Goal: Register for event/course

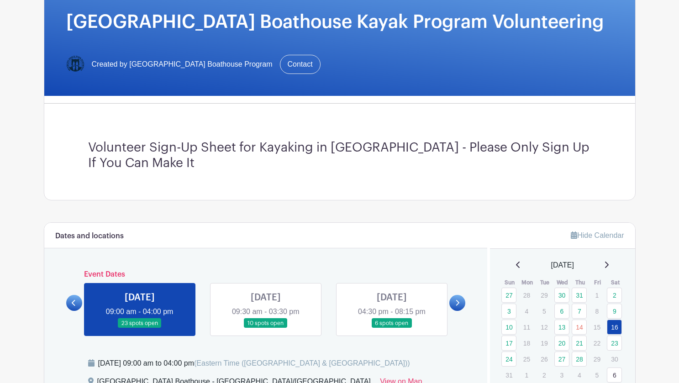
scroll to position [148, 0]
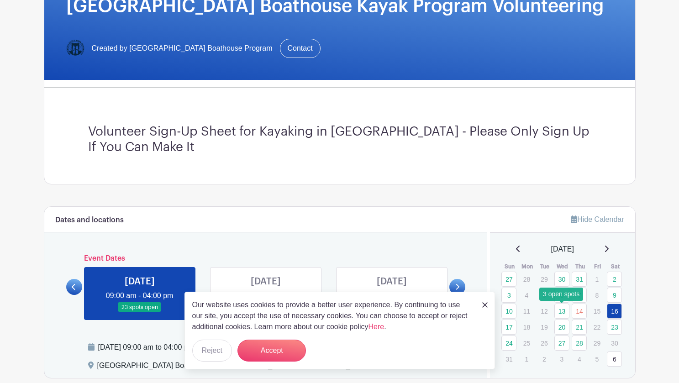
click at [567, 311] on link "13" at bounding box center [561, 311] width 15 height 15
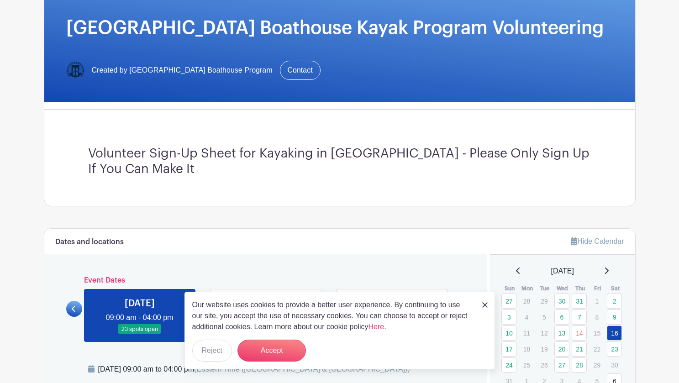
click at [140, 334] on link at bounding box center [140, 334] width 0 height 0
click at [80, 310] on link at bounding box center [74, 309] width 16 height 16
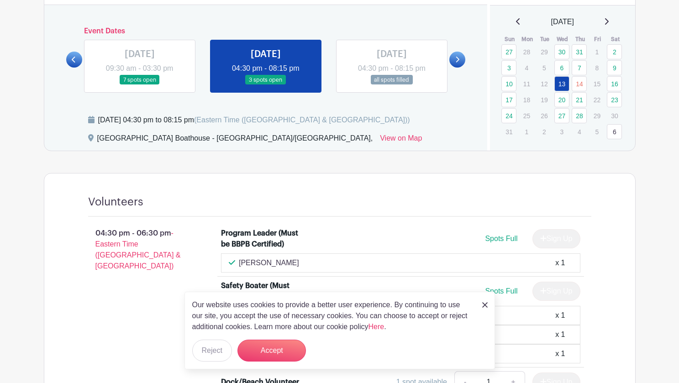
scroll to position [386, 0]
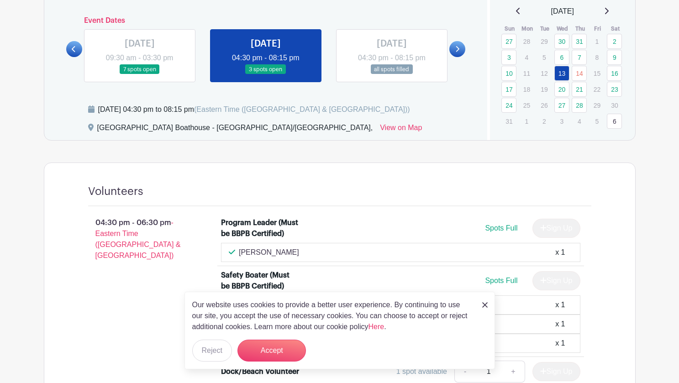
click at [485, 304] on img at bounding box center [484, 304] width 5 height 5
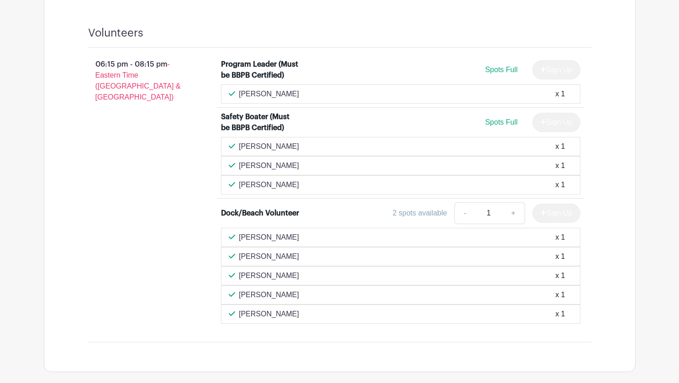
scroll to position [942, 0]
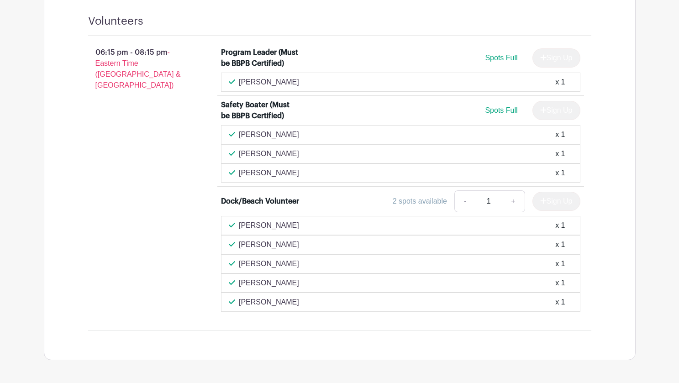
drag, startPoint x: 267, startPoint y: 284, endPoint x: 240, endPoint y: 284, distance: 27.4
click at [240, 269] on div "[PERSON_NAME] x 1" at bounding box center [401, 263] width 344 height 11
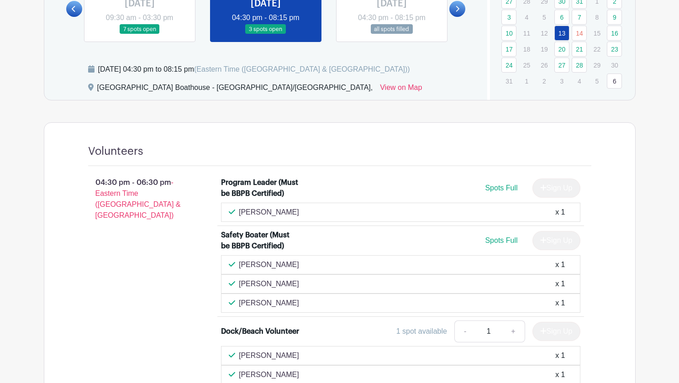
scroll to position [428, 0]
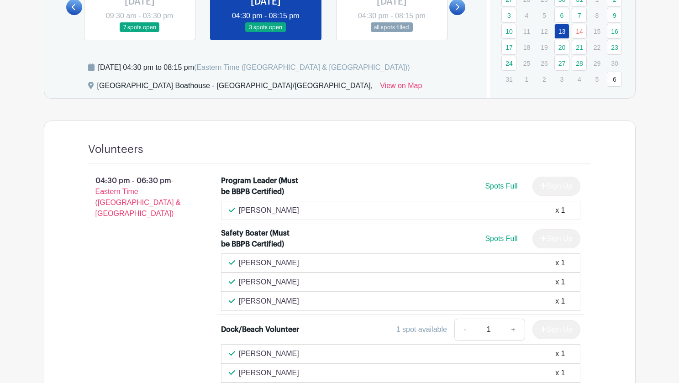
drag, startPoint x: 295, startPoint y: 275, endPoint x: 241, endPoint y: 274, distance: 53.9
click at [241, 268] on div "[PERSON_NAME] x 1" at bounding box center [401, 262] width 344 height 11
